Goal: Transaction & Acquisition: Purchase product/service

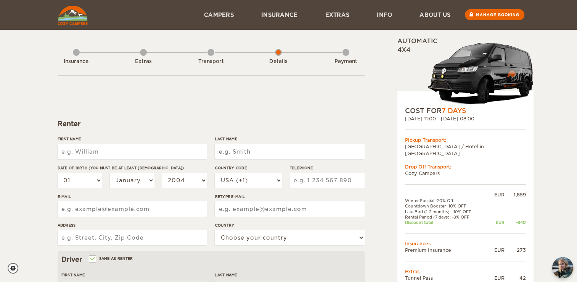
click at [173, 151] on input "First Name" at bounding box center [133, 151] width 150 height 15
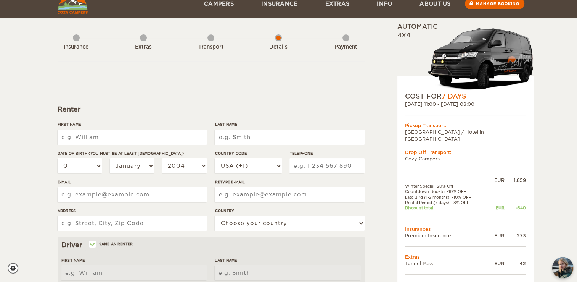
scroll to position [15, 0]
type input "Mark"
click at [241, 137] on input "Last Name" at bounding box center [290, 136] width 150 height 15
type input "[PERSON_NAME]"
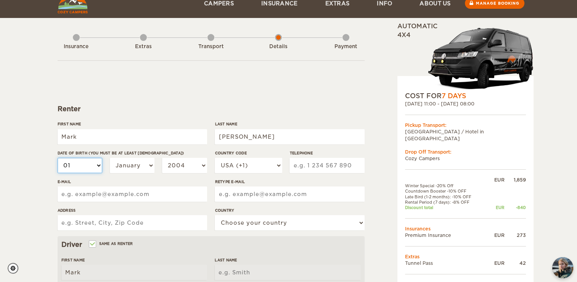
type input "Gregory"
select select "02"
select select "03"
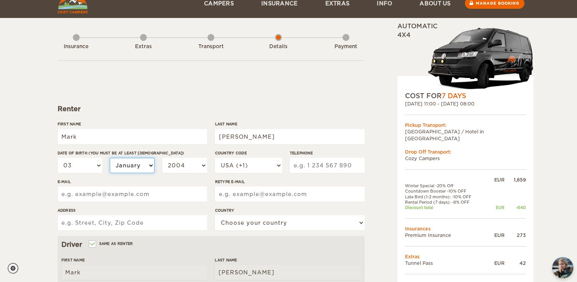
click at [131, 164] on select "January February March April May June July August September October November De…" at bounding box center [132, 165] width 45 height 15
select select "07"
click at [110, 158] on select "January February March April May June July August September October November De…" at bounding box center [132, 165] width 45 height 15
select select "07"
click at [181, 169] on select "2004 2003 2002 2001 2000 1999 1998 1997 1996 1995 1994 1993 1992 1991 1990 1989…" at bounding box center [184, 165] width 45 height 15
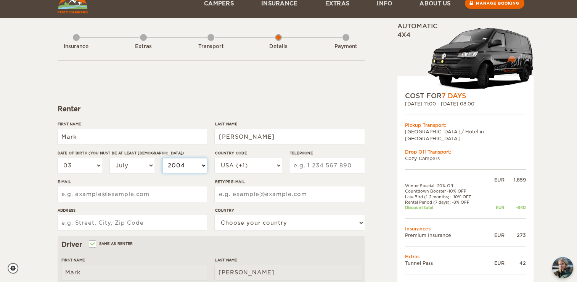
select select "1992"
click at [162, 158] on select "2004 2003 2002 2001 2000 1999 1998 1997 1996 1995 1994 1993 1992 1991 1990 1989…" at bounding box center [184, 165] width 45 height 15
select select "1992"
click at [121, 187] on input "E-mail" at bounding box center [133, 193] width 150 height 15
type input "gregory.mjg@gmail.com"
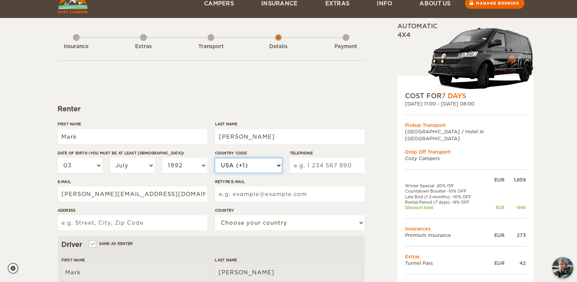
select select "44"
type input "7846787855"
type input "gregory.mjg@gmail.com"
type input "Flat 3 10 Queens Road"
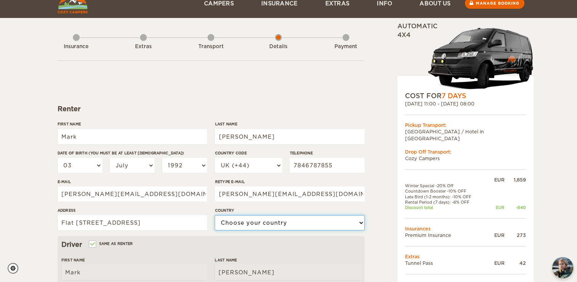
select select "221"
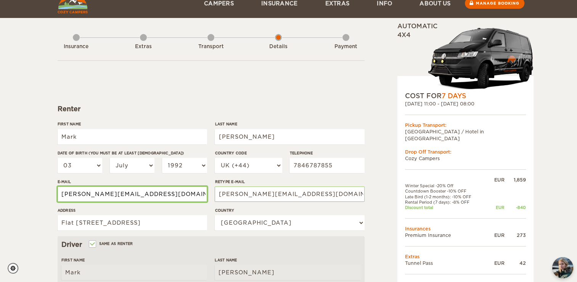
click at [96, 194] on input "gregory.mjg@gmail.com" at bounding box center [133, 193] width 150 height 15
type input "gregorylopez0825@gmail.com"
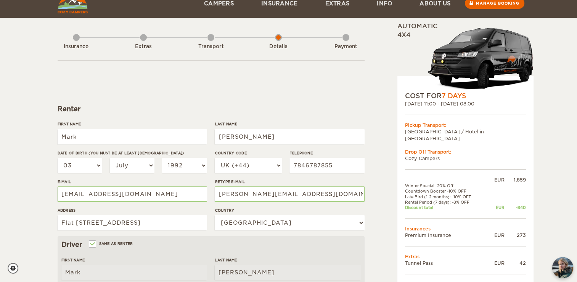
click at [0, 174] on html "WINTER SPECIAL Up to 40% OFF winter rentals Limited Cars Available Skip to cont…" at bounding box center [288, 233] width 577 height 496
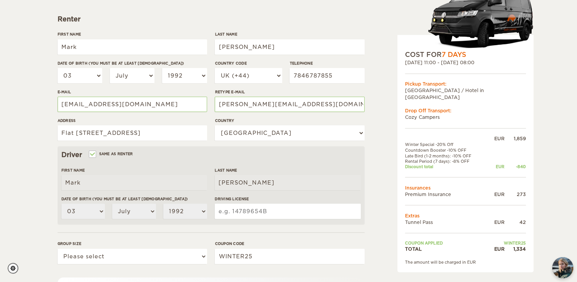
scroll to position [105, 0]
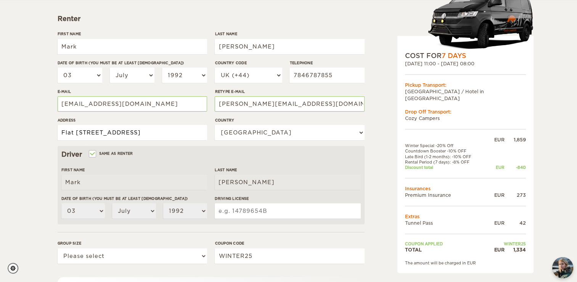
drag, startPoint x: 152, startPoint y: 132, endPoint x: 41, endPoint y: 135, distance: 110.7
click at [41, 135] on div "Expand Collapse Total 1,334 EUR Automatic 4x4 COST FOR 7 Days 15. Nov 2025 11:0…" at bounding box center [288, 143] width 577 height 496
type input "10 Queens Road, Flat 3, Farnborough, GU14 6DN, United Kingdom"
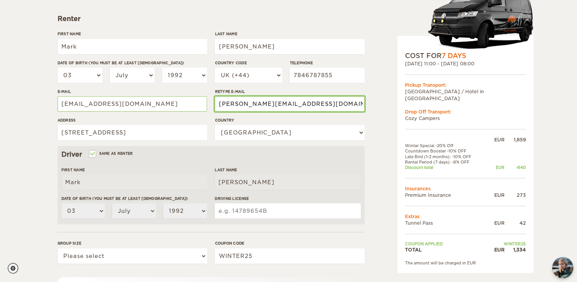
click at [237, 105] on input "gregory.mjg@gmail.com" at bounding box center [290, 103] width 150 height 15
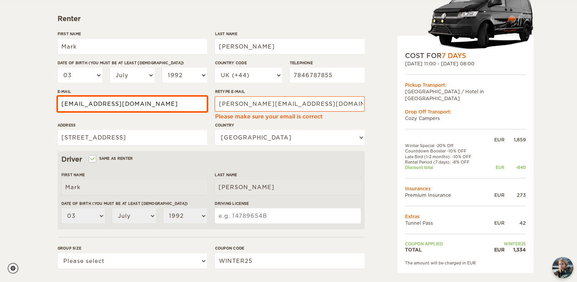
click at [163, 105] on input "gregorylopez0825@gmail.com" at bounding box center [133, 103] width 150 height 15
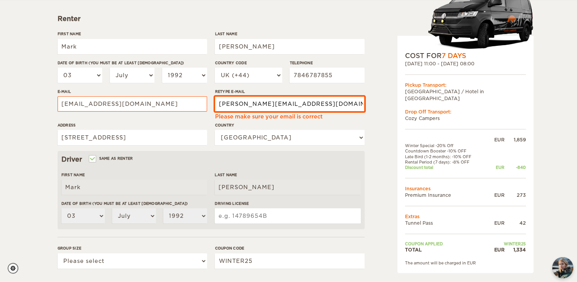
click at [247, 104] on input "gregory.mjg@gmail.com" at bounding box center [290, 103] width 150 height 15
paste input "lopez0825"
type input "gregorylopez0825@gmail.com"
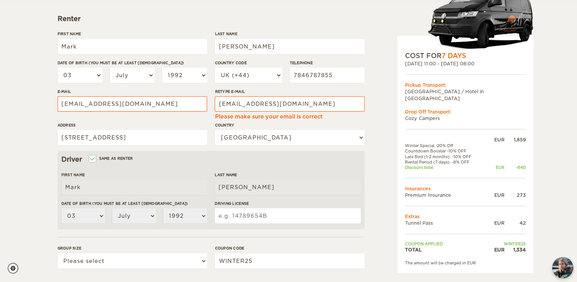
click at [33, 88] on div "Expand Collapse Total 1,334 EUR Automatic 4x4 COST FOR 7 Days 15. Nov 2025 11:0…" at bounding box center [288, 145] width 577 height 501
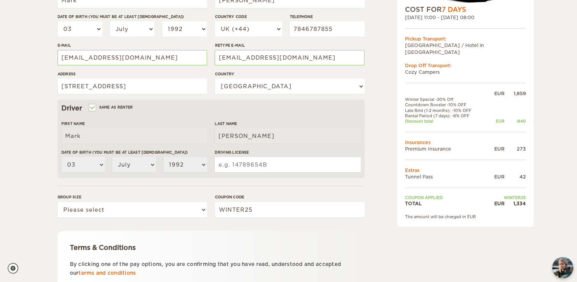
scroll to position [152, 0]
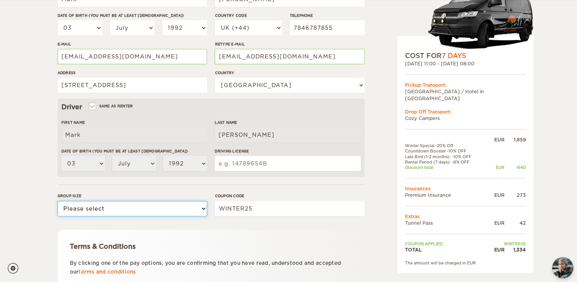
click at [145, 207] on select "Please select 1 2" at bounding box center [133, 208] width 150 height 15
select select "2"
click at [58, 201] on select "Please select 1 2" at bounding box center [133, 208] width 150 height 15
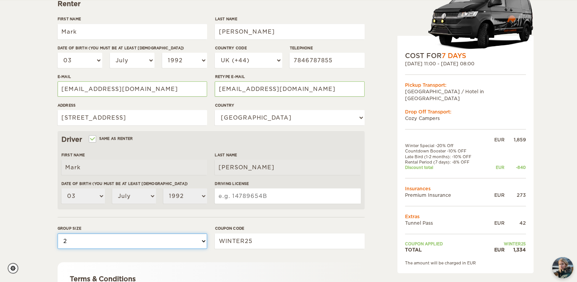
scroll to position [0, 0]
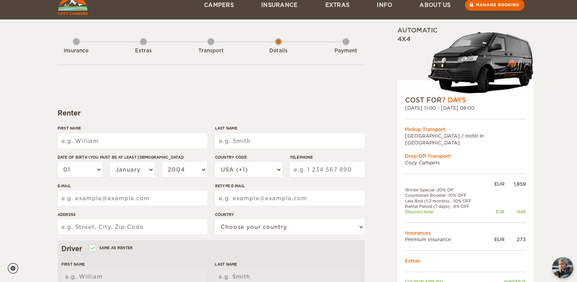
scroll to position [18, 0]
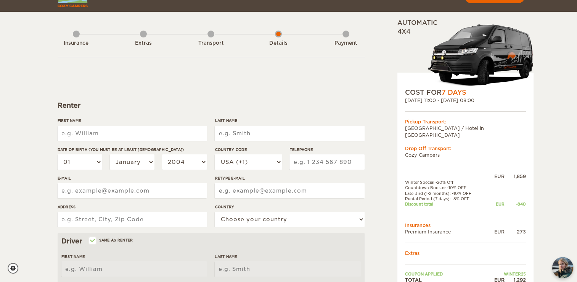
click at [156, 137] on input "First Name" at bounding box center [133, 133] width 150 height 15
type input "Mark"
type input "Gregory"
select select "03"
select select "07"
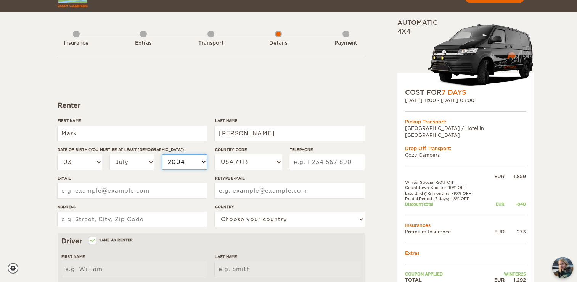
select select "1992"
select select "44"
type input "7846787855"
type input "gregorylopez0825@gmail.com"
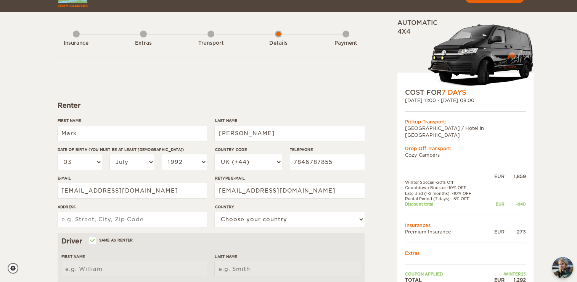
type input "10 Queens Road, Flat 3, Farnborough, GU14 6DN, United Kingdom"
select select "221"
type input "Mark"
type input "Gregory"
select select "03"
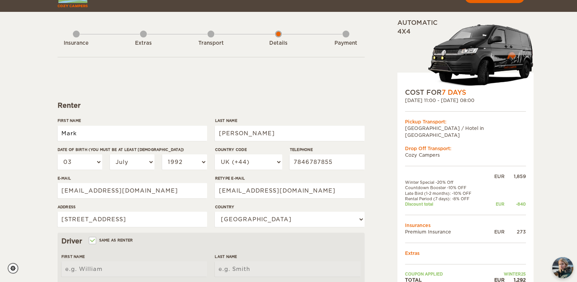
select select "07"
select select "1992"
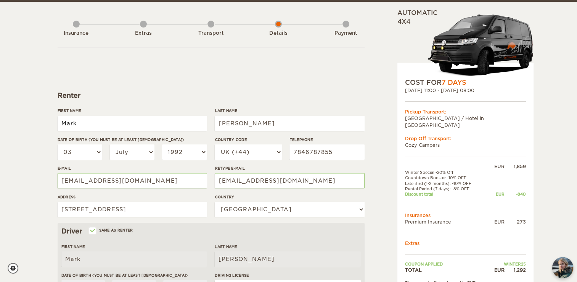
scroll to position [30, 0]
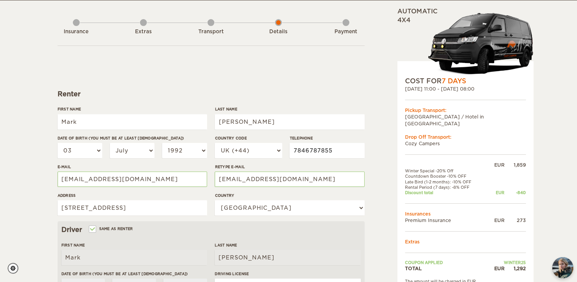
click at [291, 150] on input "7846787855" at bounding box center [327, 150] width 75 height 15
type input "07846787855"
click at [347, 85] on form "Renter First Name Mark Last Name Gregory Date of birth (You must be at least 20…" at bounding box center [211, 246] width 307 height 402
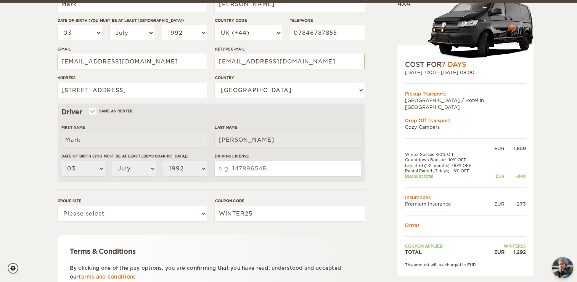
scroll to position [151, 0]
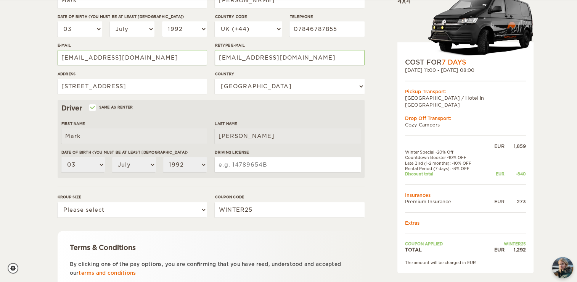
click at [258, 161] on input "Driving License" at bounding box center [288, 164] width 146 height 15
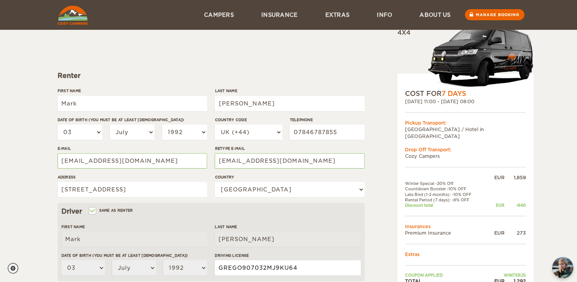
scroll to position [0, 0]
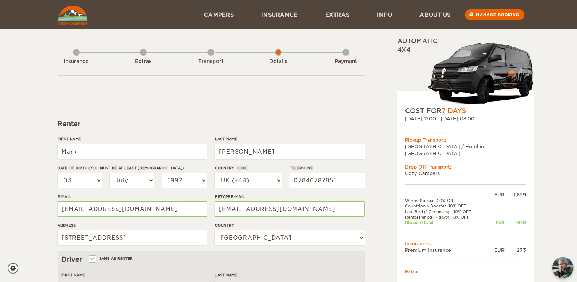
type input "GREGO907032MJ9KU64"
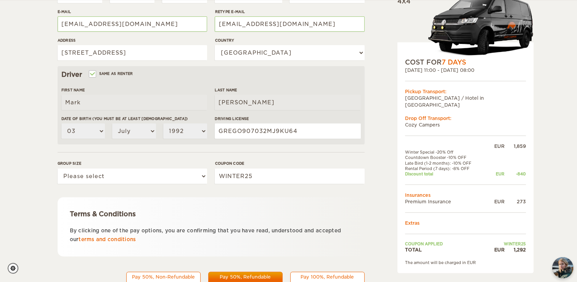
scroll to position [214, 0]
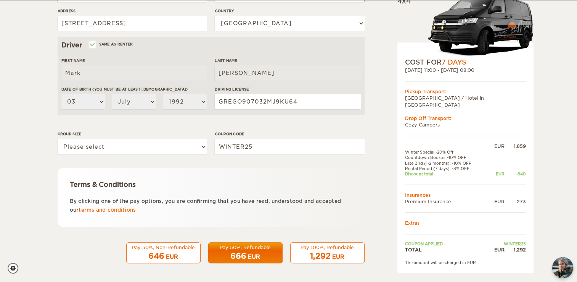
click at [309, 255] on div "1,292 EUR" at bounding box center [327, 255] width 64 height 11
click at [141, 147] on select "Please select 1 2" at bounding box center [133, 146] width 150 height 15
select select "2"
click at [58, 139] on select "Please select 1 2" at bounding box center [133, 146] width 150 height 15
click at [309, 258] on div "1,292 EUR" at bounding box center [327, 255] width 64 height 11
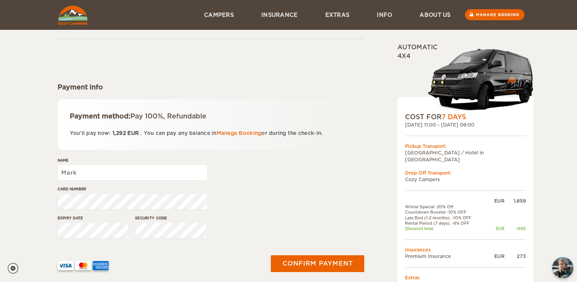
scroll to position [35, 0]
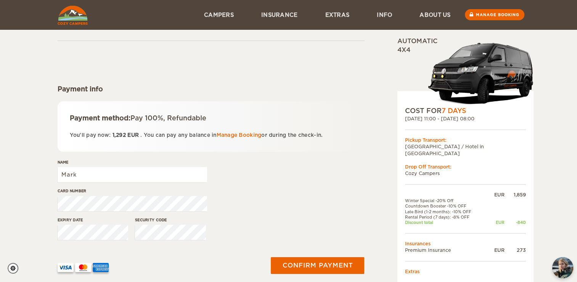
drag, startPoint x: 508, startPoint y: 111, endPoint x: 566, endPoint y: 79, distance: 65.9
click at [566, 79] on div "Expand Collapse Total 1,292 EUR Automatic 4x4 COST FOR 7 Days 15. Nov 2025 11:0…" at bounding box center [288, 129] width 577 height 329
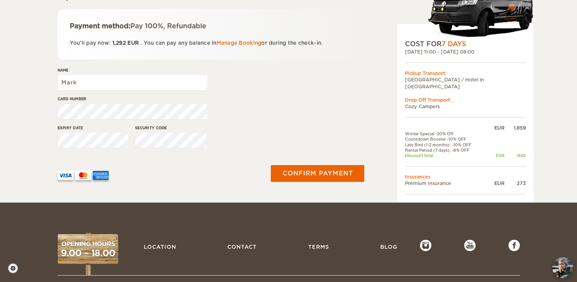
scroll to position [139, 0]
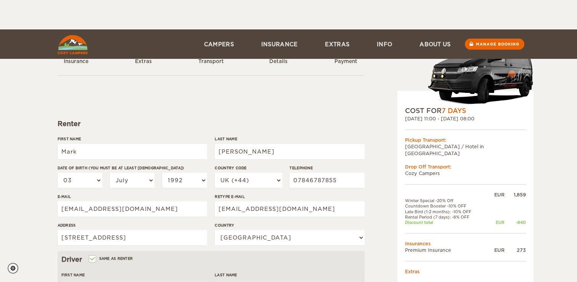
select select "03"
select select "07"
select select "1992"
select select "44"
select select "221"
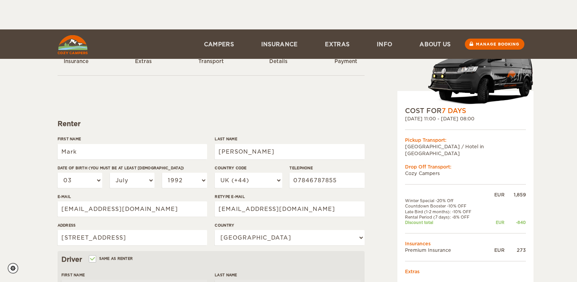
select select "2"
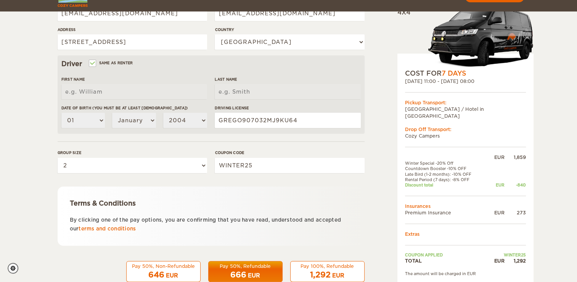
scroll to position [214, 0]
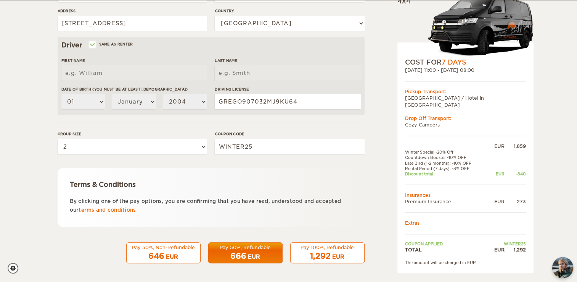
click at [318, 248] on div "Pay 100%, Refundable" at bounding box center [327, 247] width 64 height 6
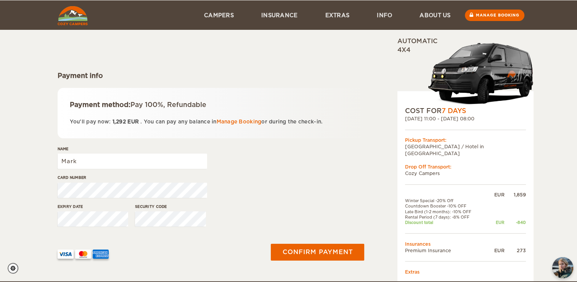
scroll to position [48, 0]
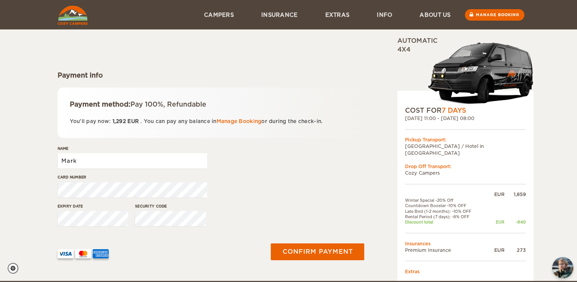
click at [124, 165] on input "Mark" at bounding box center [133, 160] width 150 height 15
type input "[PERSON_NAME]"
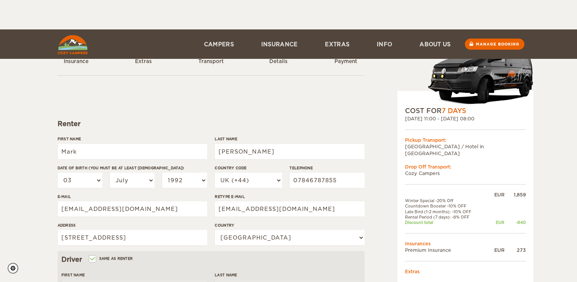
select select "03"
select select "07"
select select "1992"
select select "44"
select select "221"
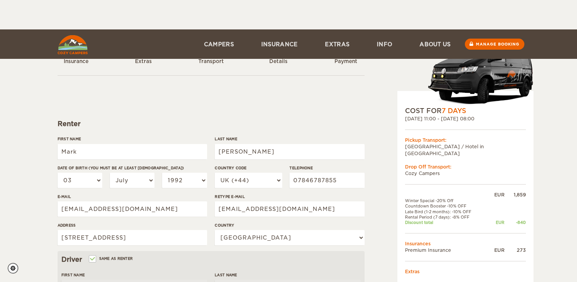
select select "2"
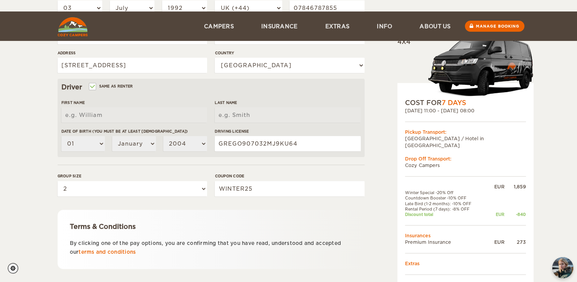
scroll to position [214, 0]
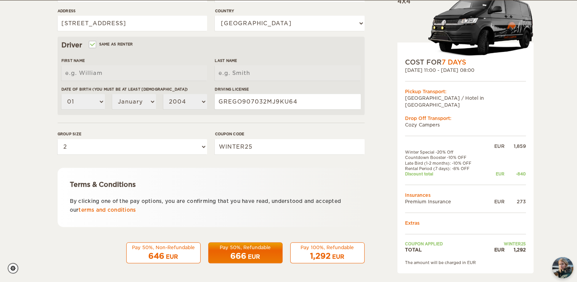
click at [339, 254] on div "EUR" at bounding box center [338, 257] width 12 height 8
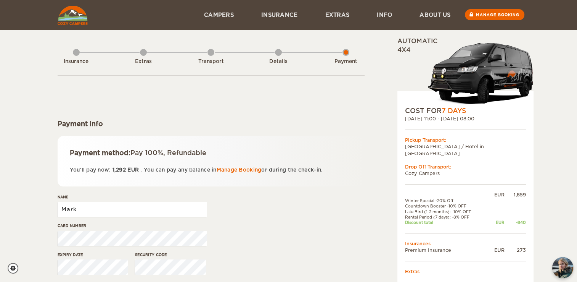
click at [169, 207] on input "Mark" at bounding box center [133, 208] width 150 height 15
type input "[PERSON_NAME]"
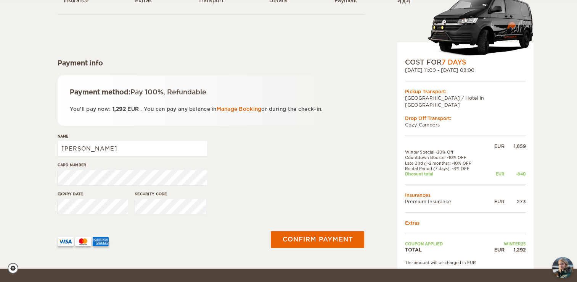
scroll to position [64, 0]
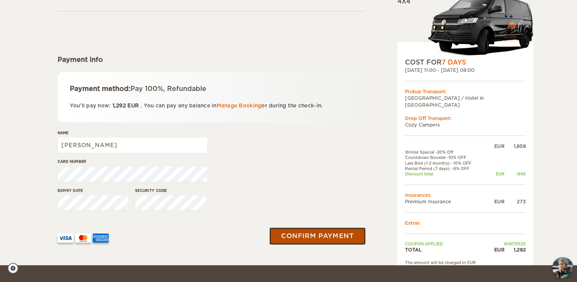
click at [285, 239] on button "Confirm payment" at bounding box center [318, 235] width 96 height 17
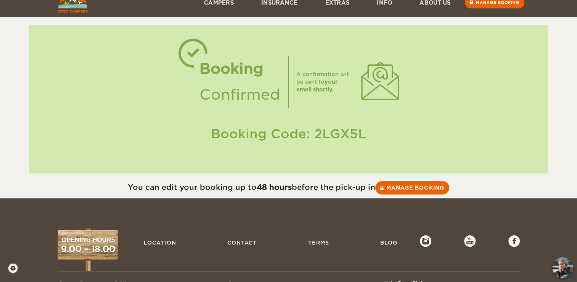
scroll to position [93, 0]
